Goal: Check status

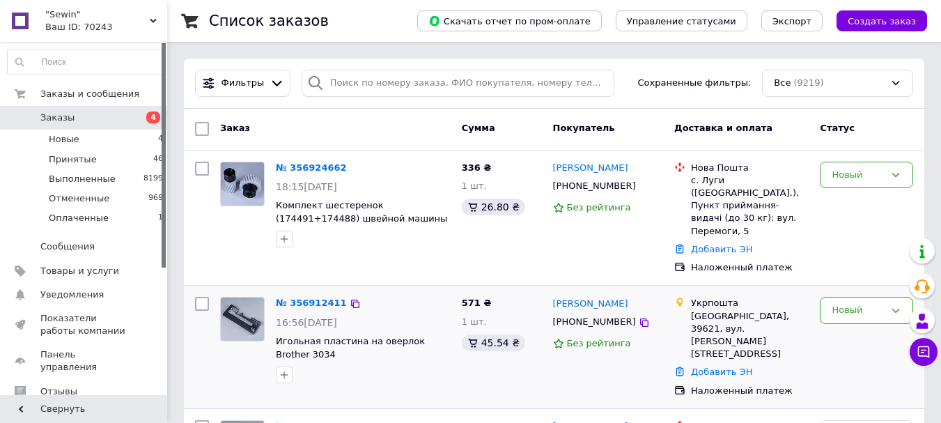
scroll to position [93, 0]
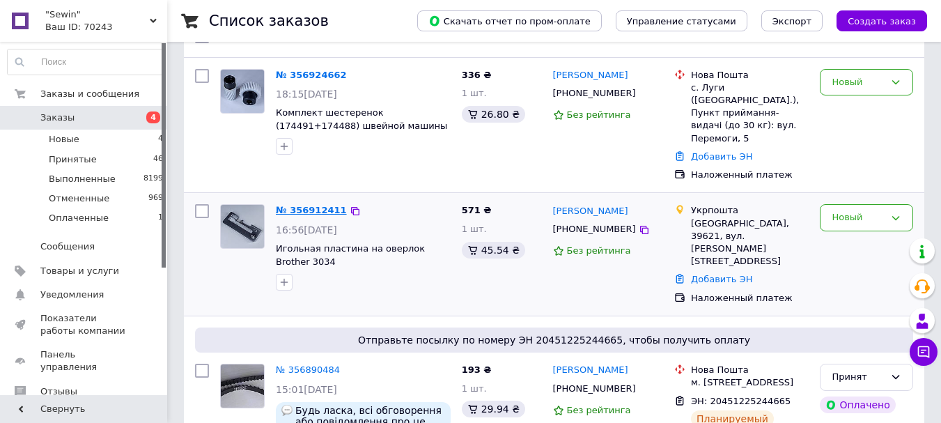
click at [310, 205] on link "№ 356912411" at bounding box center [311, 210] width 71 height 10
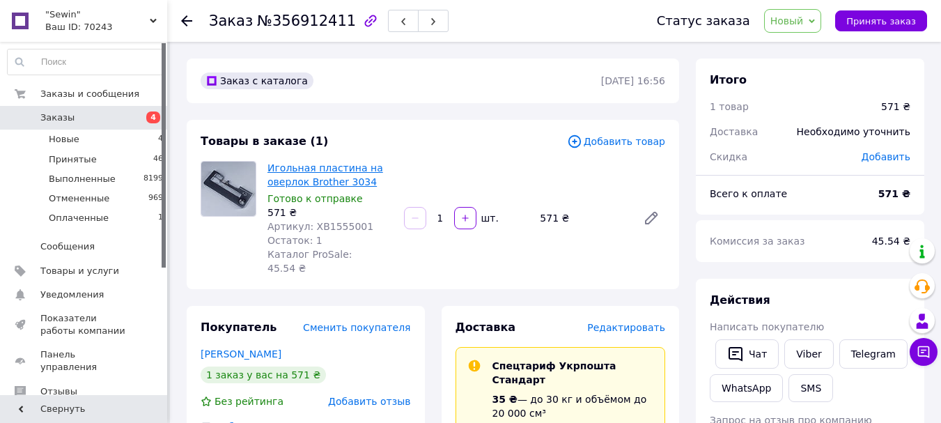
click at [302, 179] on link "Игольная пластина на оверлок Brother 3034" at bounding box center [326, 174] width 116 height 25
